Goal: Find specific page/section: Find specific page/section

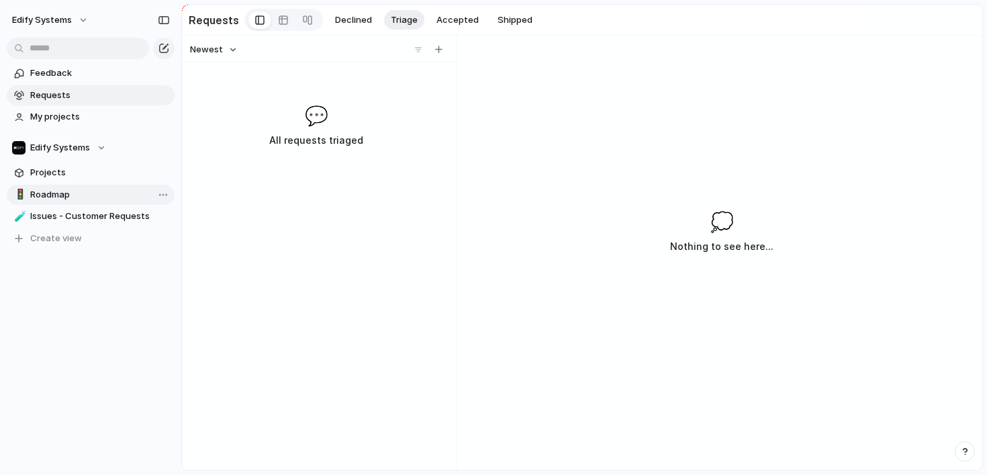
click at [72, 194] on span "Roadmap" at bounding box center [100, 194] width 140 height 13
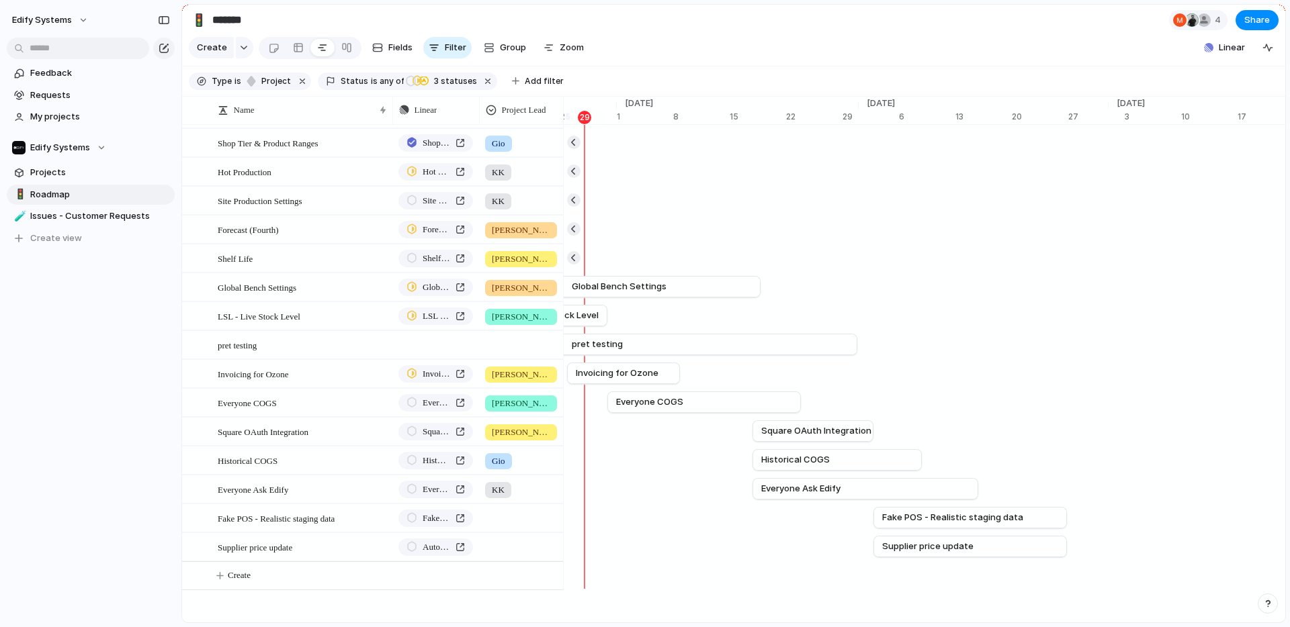
scroll to position [0, 9031]
